Goal: Task Accomplishment & Management: Manage account settings

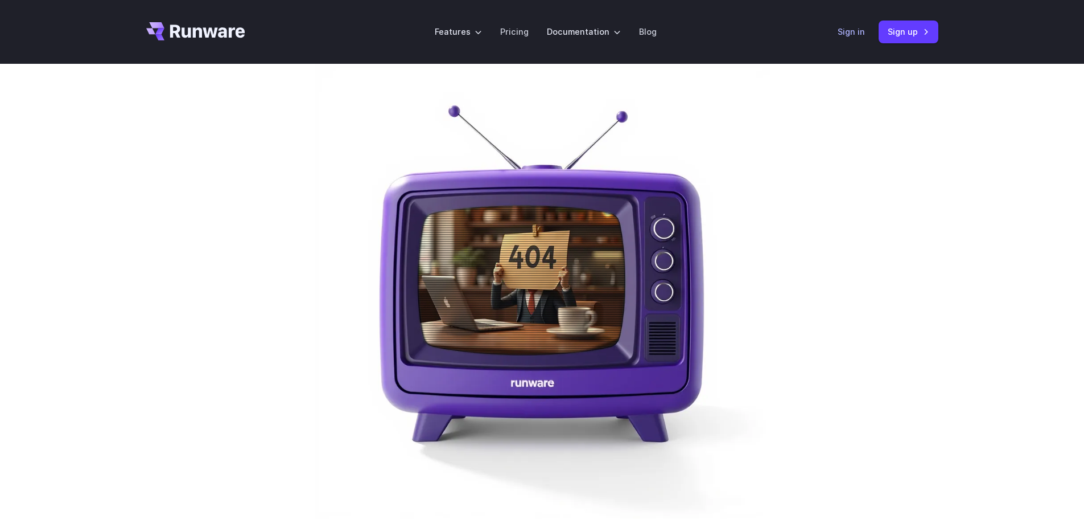
click at [856, 28] on link "Sign in" at bounding box center [851, 31] width 27 height 13
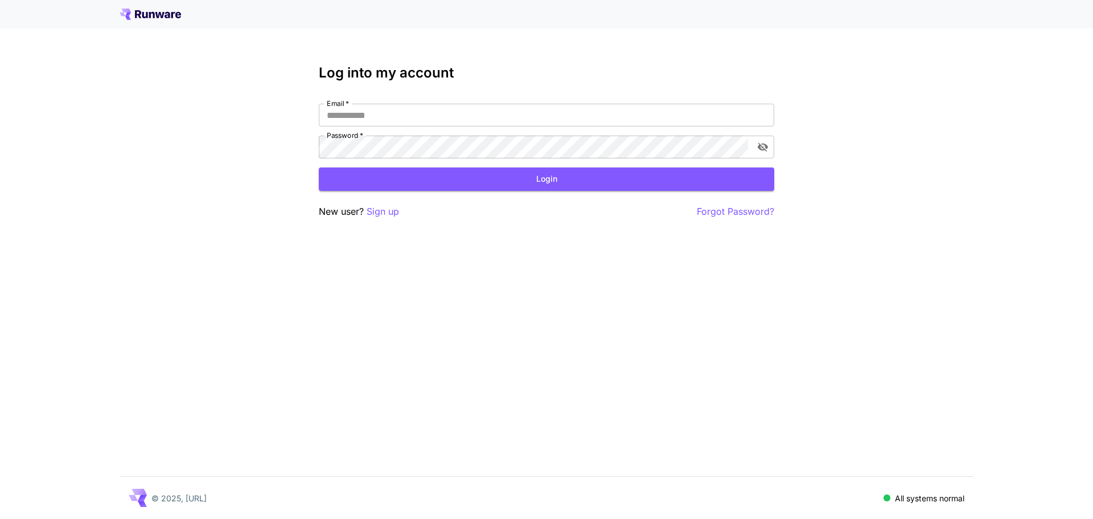
type input "**********"
click at [477, 173] on button "Login" at bounding box center [546, 178] width 455 height 23
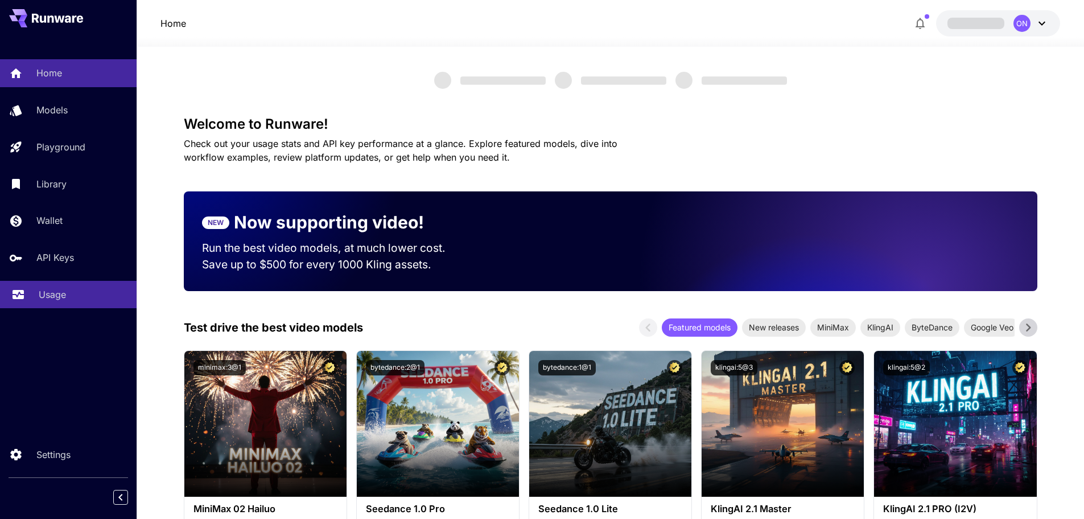
click at [55, 297] on p "Usage" at bounding box center [52, 294] width 27 height 14
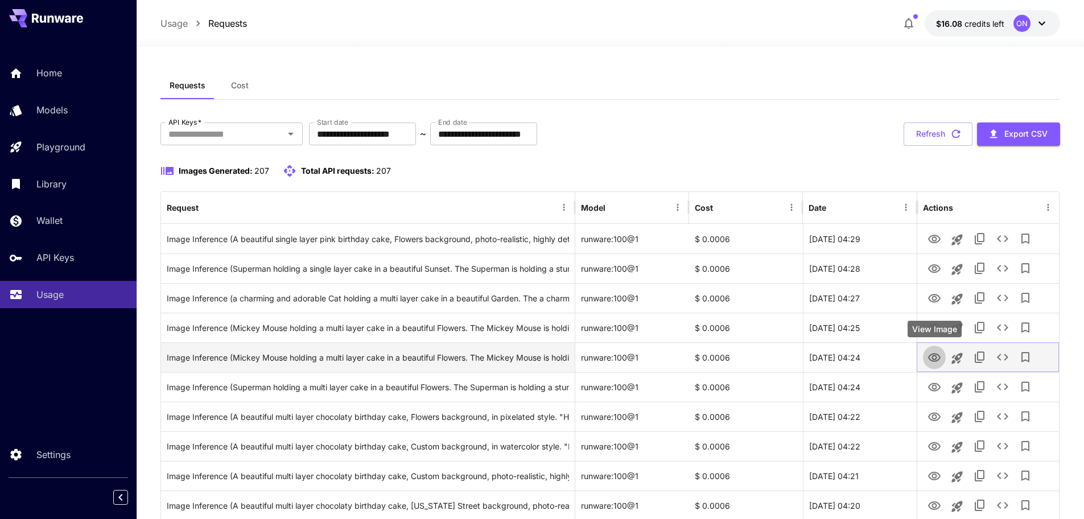
click at [932, 355] on icon "View Image" at bounding box center [935, 358] width 14 height 14
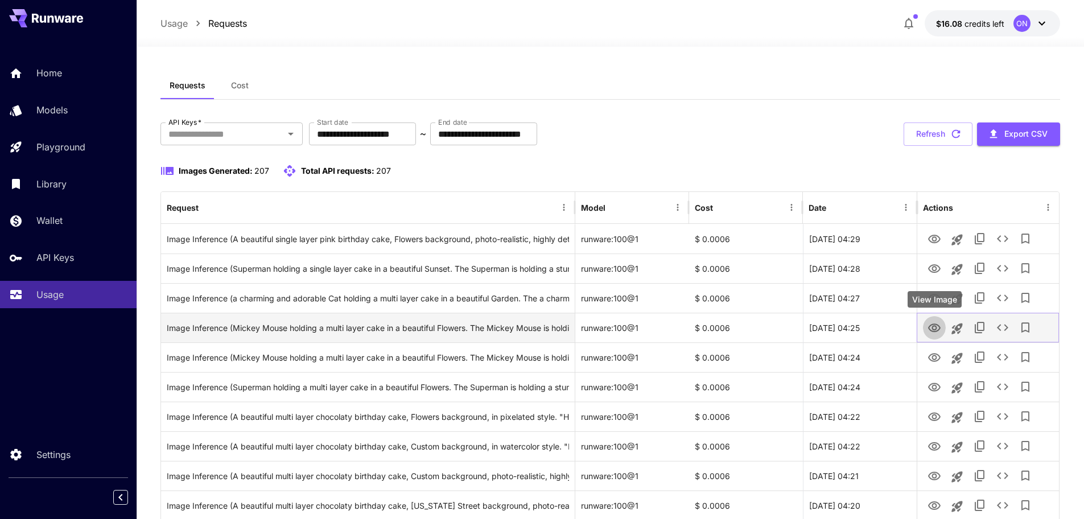
click at [940, 330] on icon "View Image" at bounding box center [935, 328] width 14 height 14
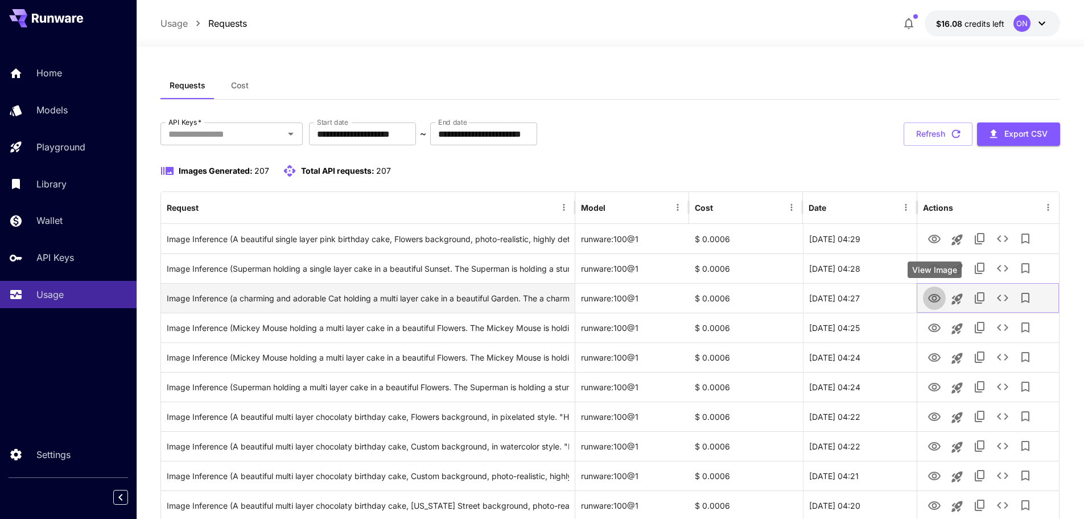
click at [932, 295] on icon "View Image" at bounding box center [934, 298] width 13 height 9
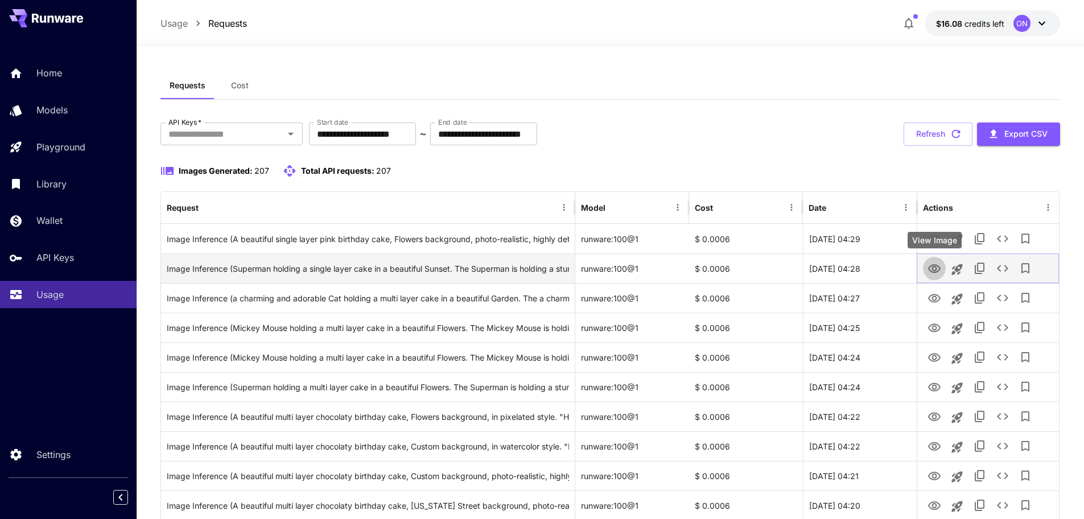
click at [933, 272] on icon "View Image" at bounding box center [934, 268] width 13 height 9
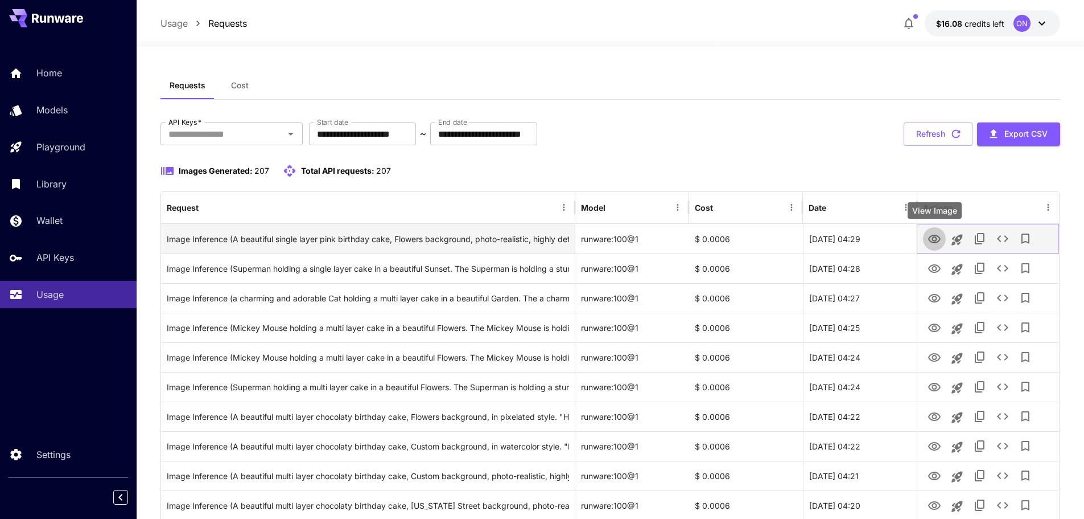
click at [932, 240] on icon "View Image" at bounding box center [935, 239] width 14 height 14
